Goal: Information Seeking & Learning: Learn about a topic

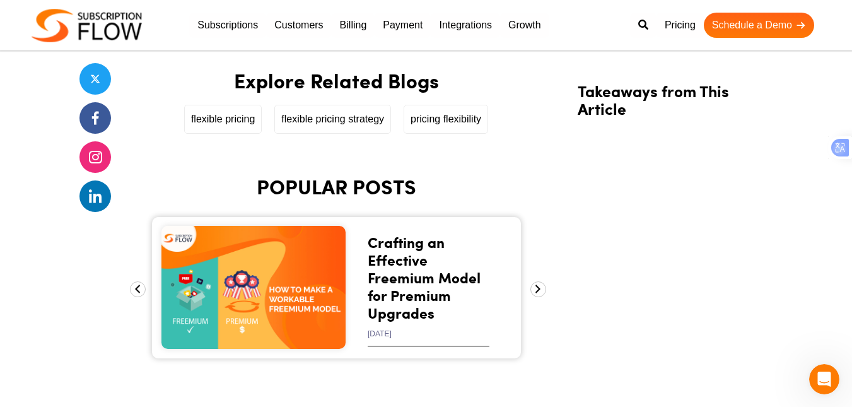
scroll to position [3059, 0]
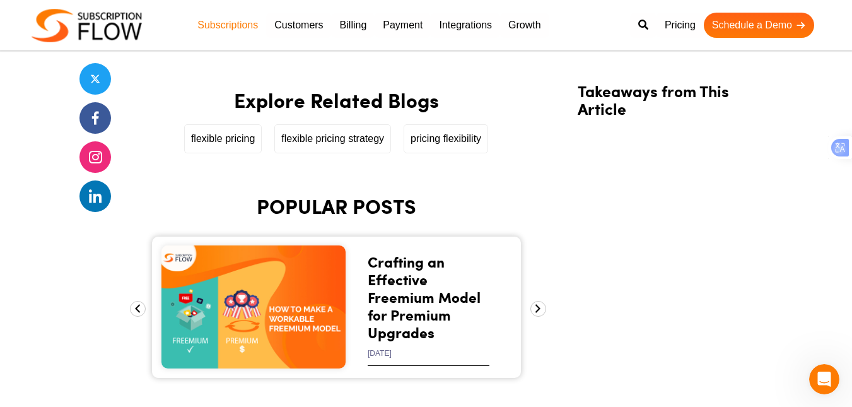
click at [238, 19] on link "Subscriptions" at bounding box center [227, 25] width 77 height 25
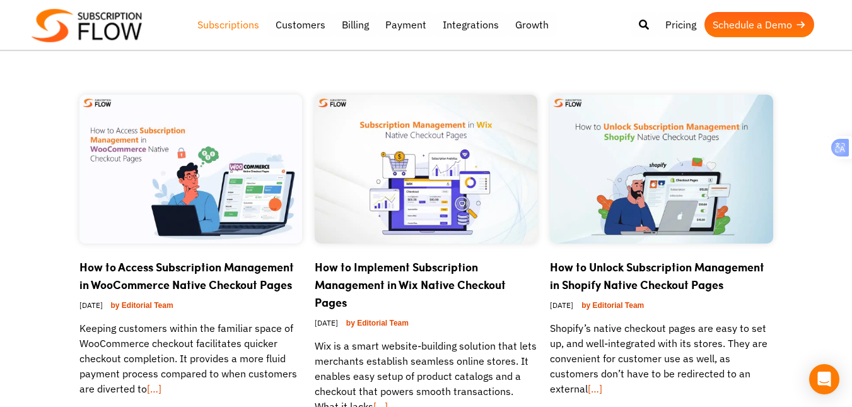
scroll to position [505, 0]
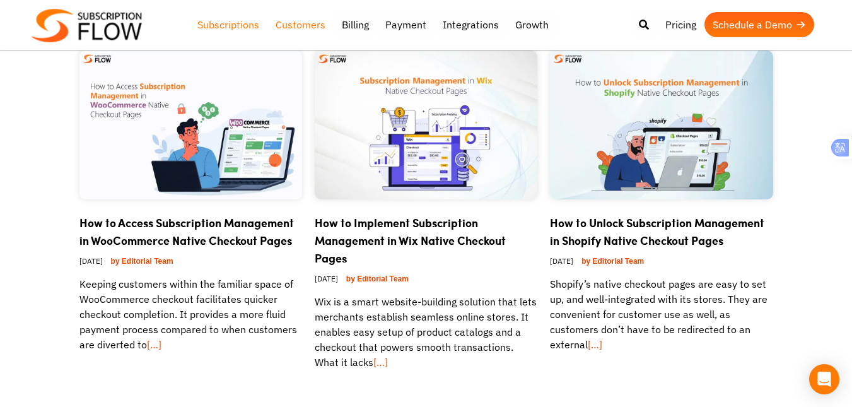
click at [309, 25] on link "Customers" at bounding box center [300, 24] width 66 height 25
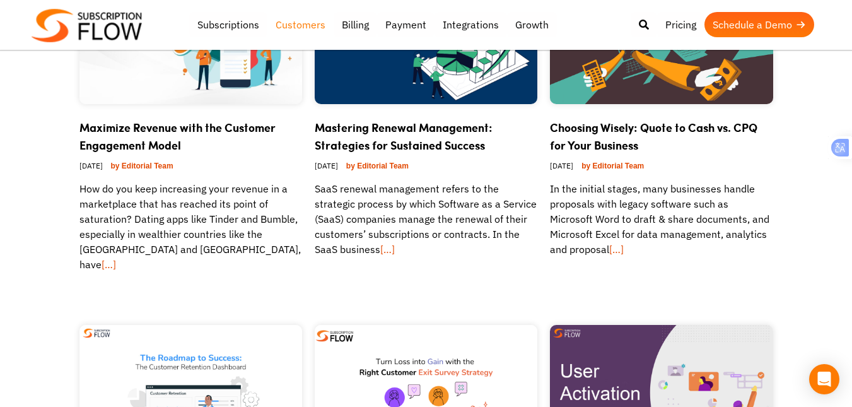
scroll to position [631, 0]
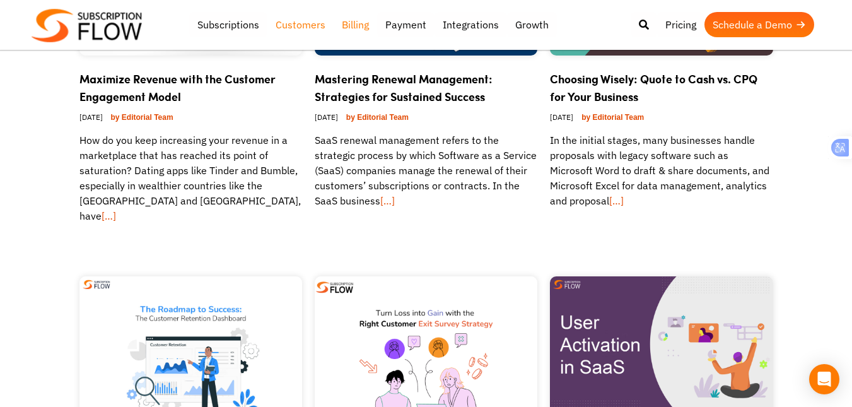
click at [349, 36] on link "Billing" at bounding box center [356, 24] width 44 height 25
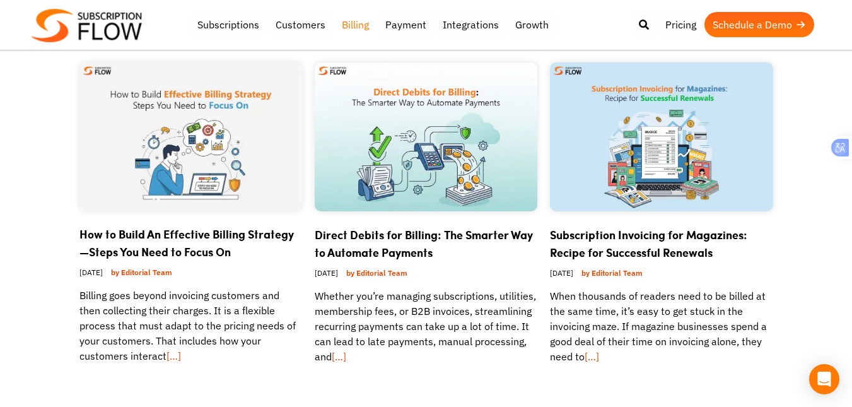
scroll to position [505, 0]
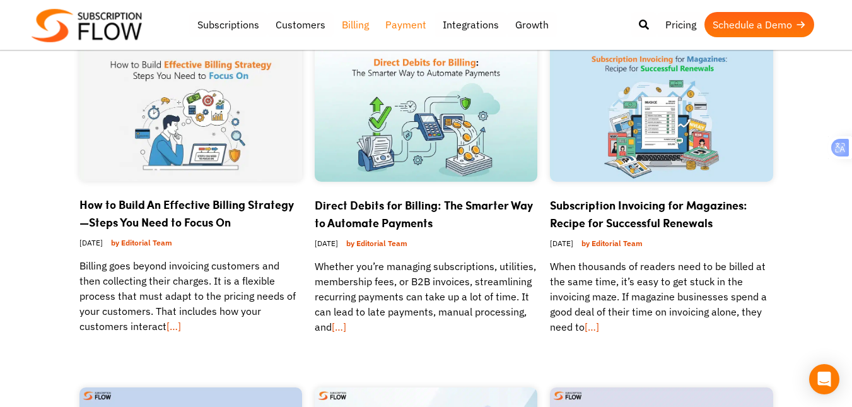
click at [396, 26] on link "Payment" at bounding box center [405, 24] width 57 height 25
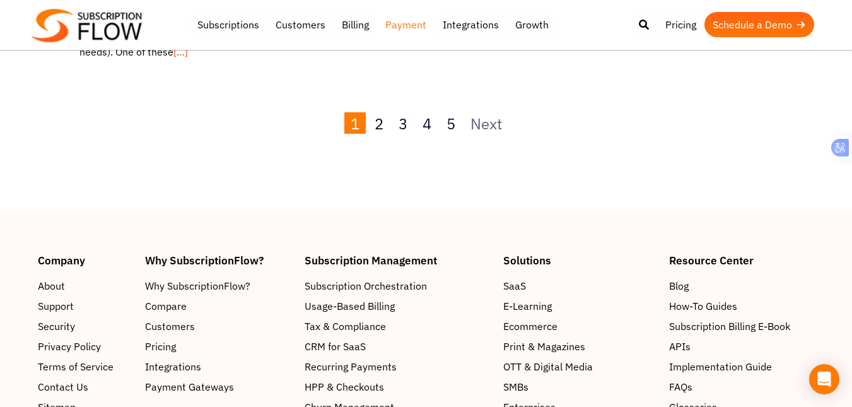
scroll to position [1514, 0]
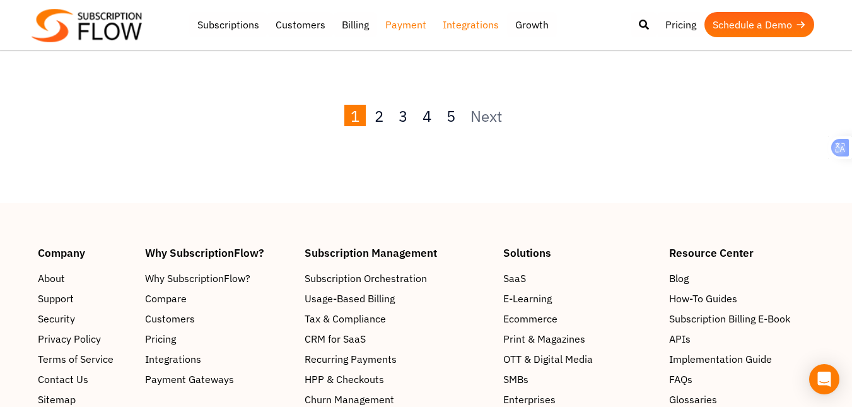
click at [484, 21] on link "Integrations" at bounding box center [471, 24] width 73 height 25
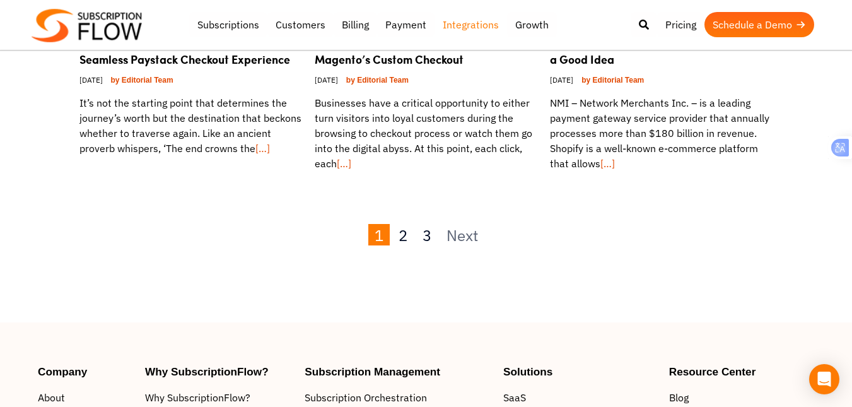
scroll to position [1388, 0]
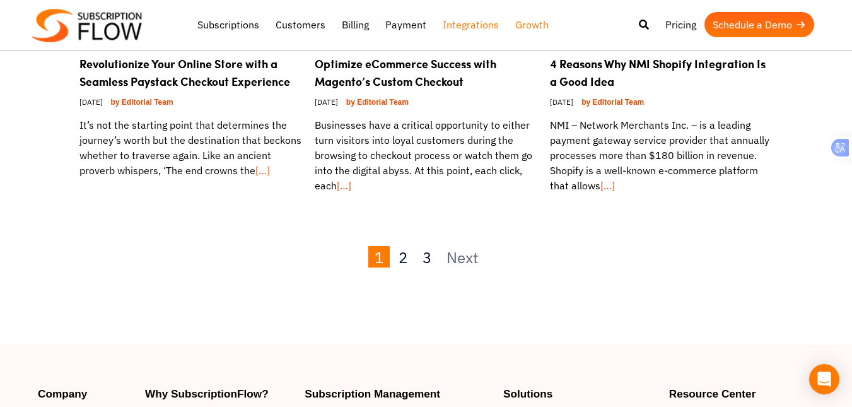
click at [534, 26] on link "Growth" at bounding box center [532, 24] width 50 height 25
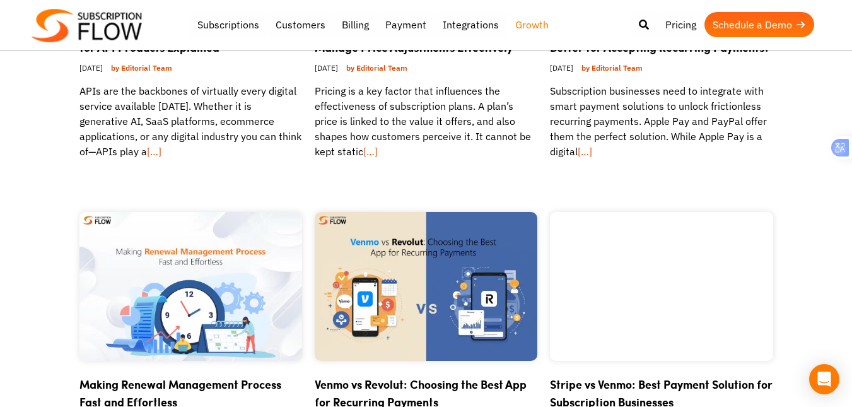
scroll to position [757, 0]
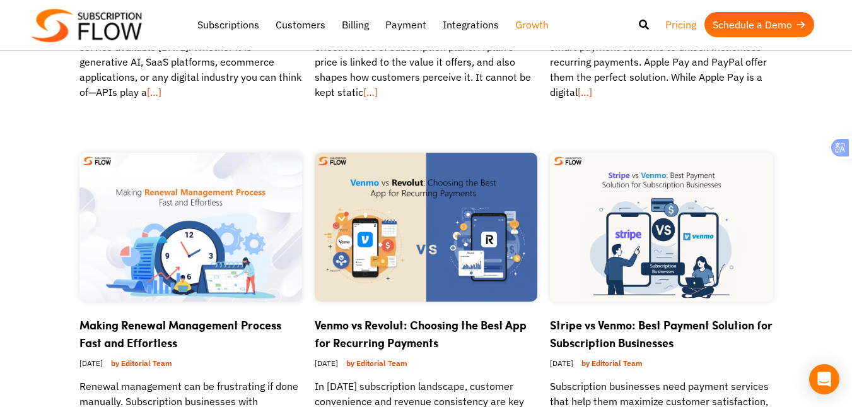
click at [681, 24] on link "Pricing" at bounding box center [680, 24] width 47 height 25
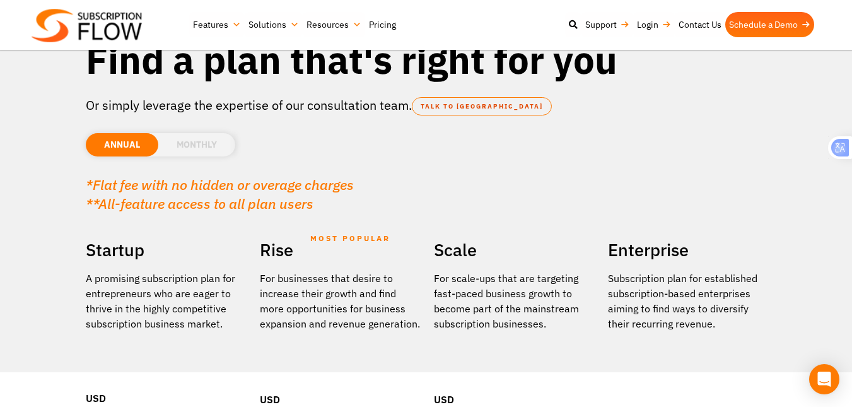
scroll to position [189, 0]
